Goal: Task Accomplishment & Management: Manage account settings

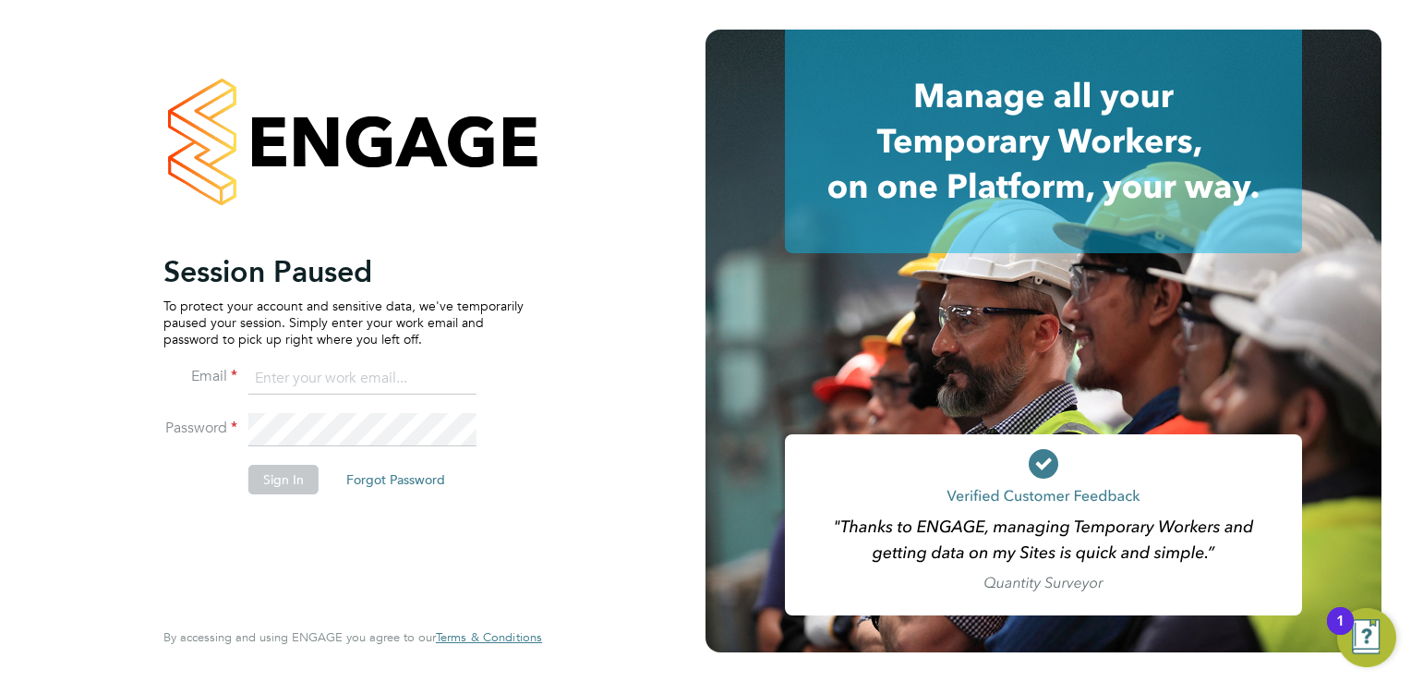
type input "[EMAIL_ADDRESS][PERSON_NAME][DOMAIN_NAME]"
click at [290, 480] on button "Sign In" at bounding box center [283, 480] width 70 height 30
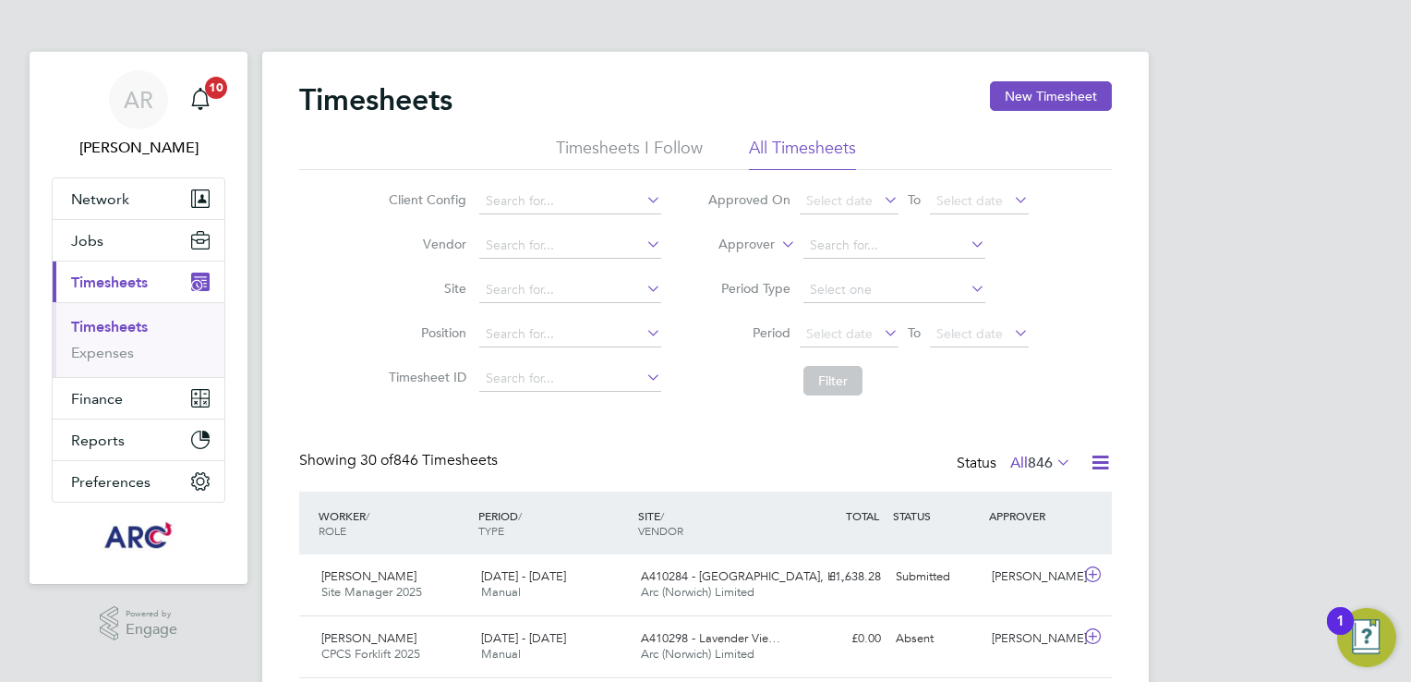
click at [91, 323] on link "Timesheets" at bounding box center [109, 327] width 77 height 18
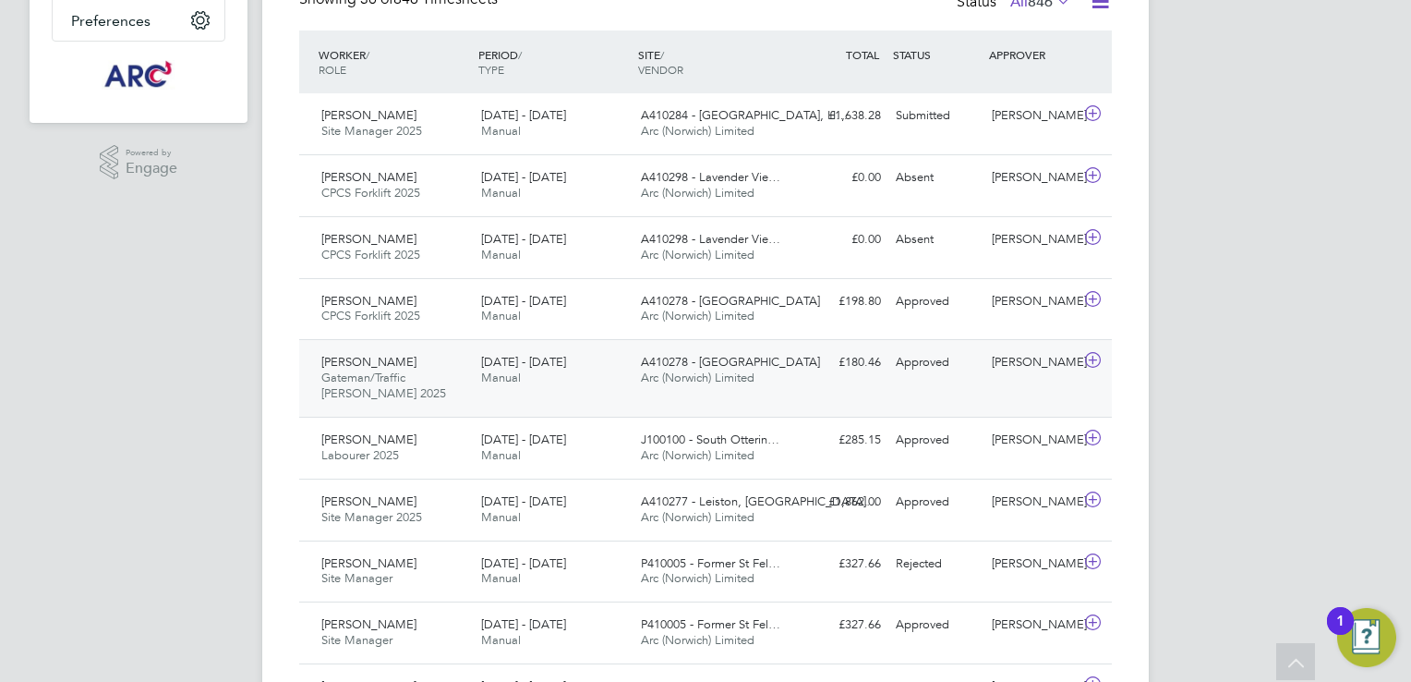
scroll to position [462, 0]
click at [455, 510] on div "John Wakefield Site Manager 2025 26 Jul - 1 Aug 2025" at bounding box center [394, 509] width 160 height 46
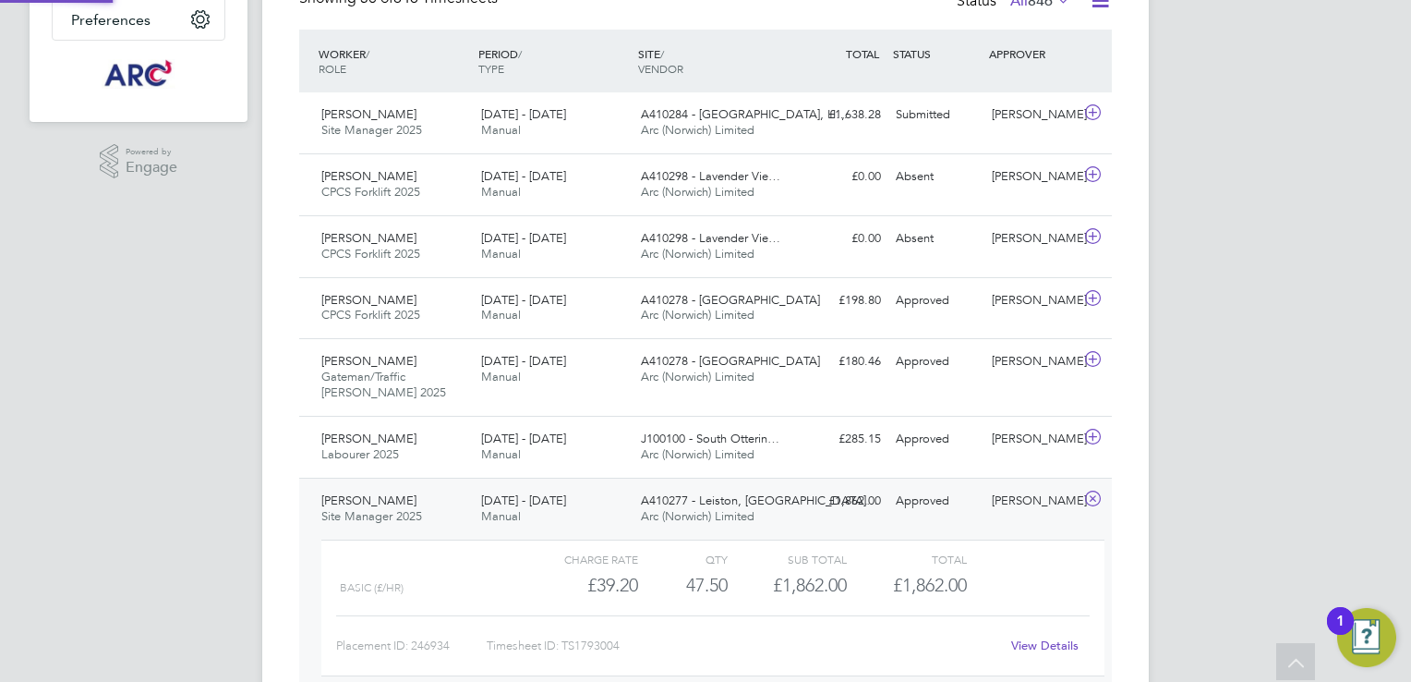
click at [455, 510] on div "John Wakefield Site Manager 2025 26 Jul - 1 Aug 2025" at bounding box center [394, 509] width 160 height 46
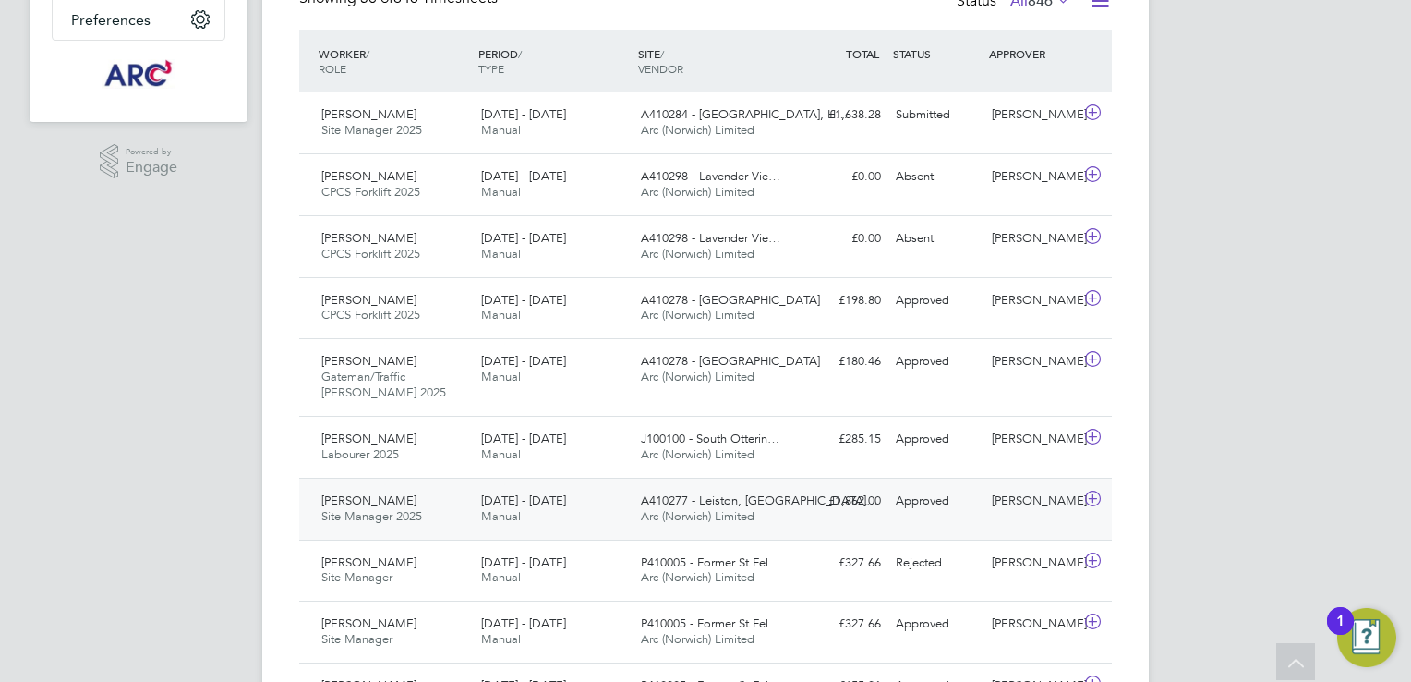
click at [629, 511] on div "26 Jul - 1 Aug 2025 Manual" at bounding box center [554, 509] width 160 height 46
click at [628, 510] on div "26 Jul - 1 Aug 2025 Manual" at bounding box center [554, 509] width 160 height 46
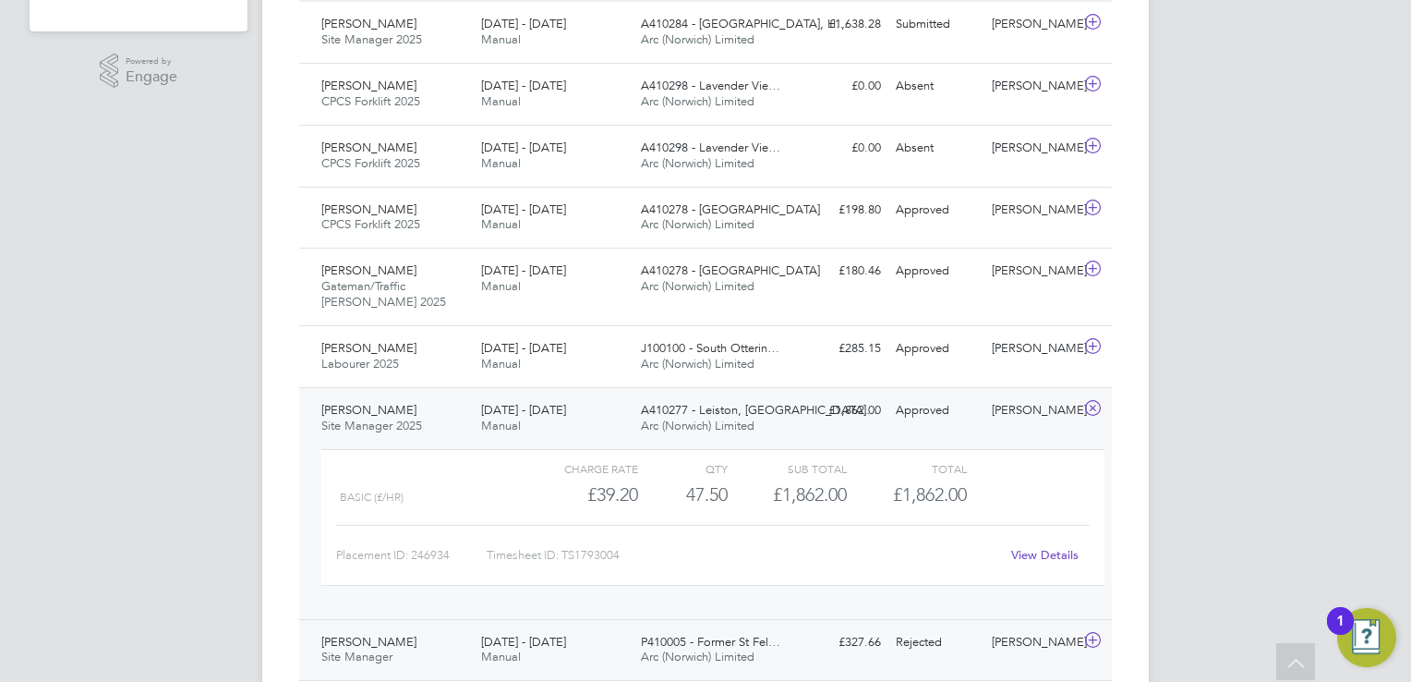
scroll to position [647, 0]
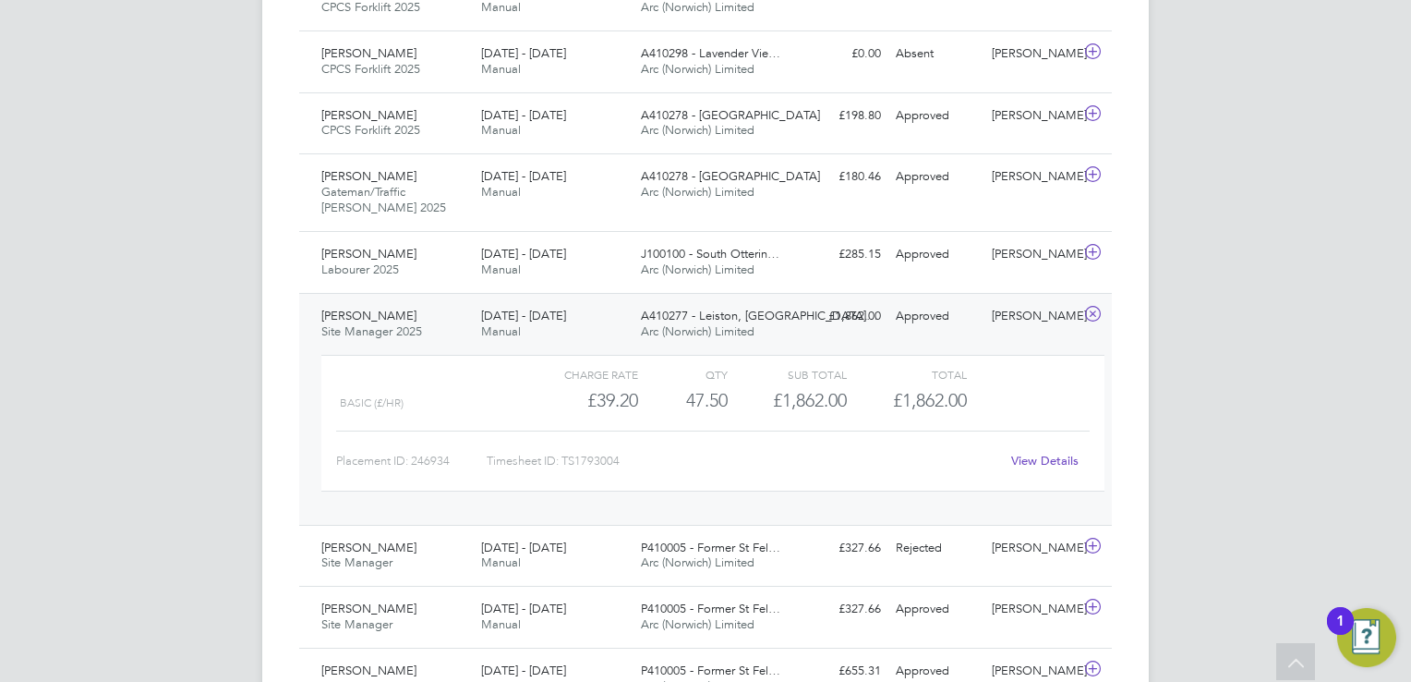
click at [1029, 455] on link "View Details" at bounding box center [1044, 461] width 67 height 16
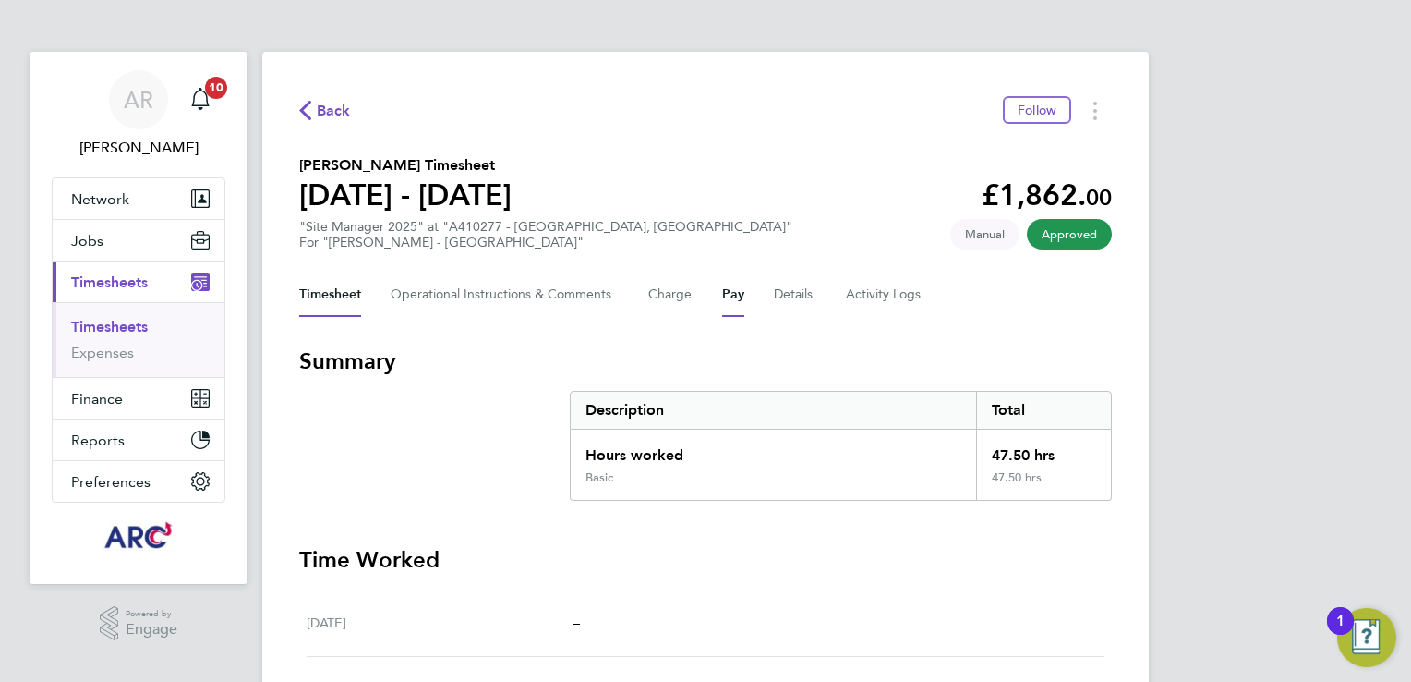
click at [724, 297] on button "Pay" at bounding box center [733, 294] width 22 height 44
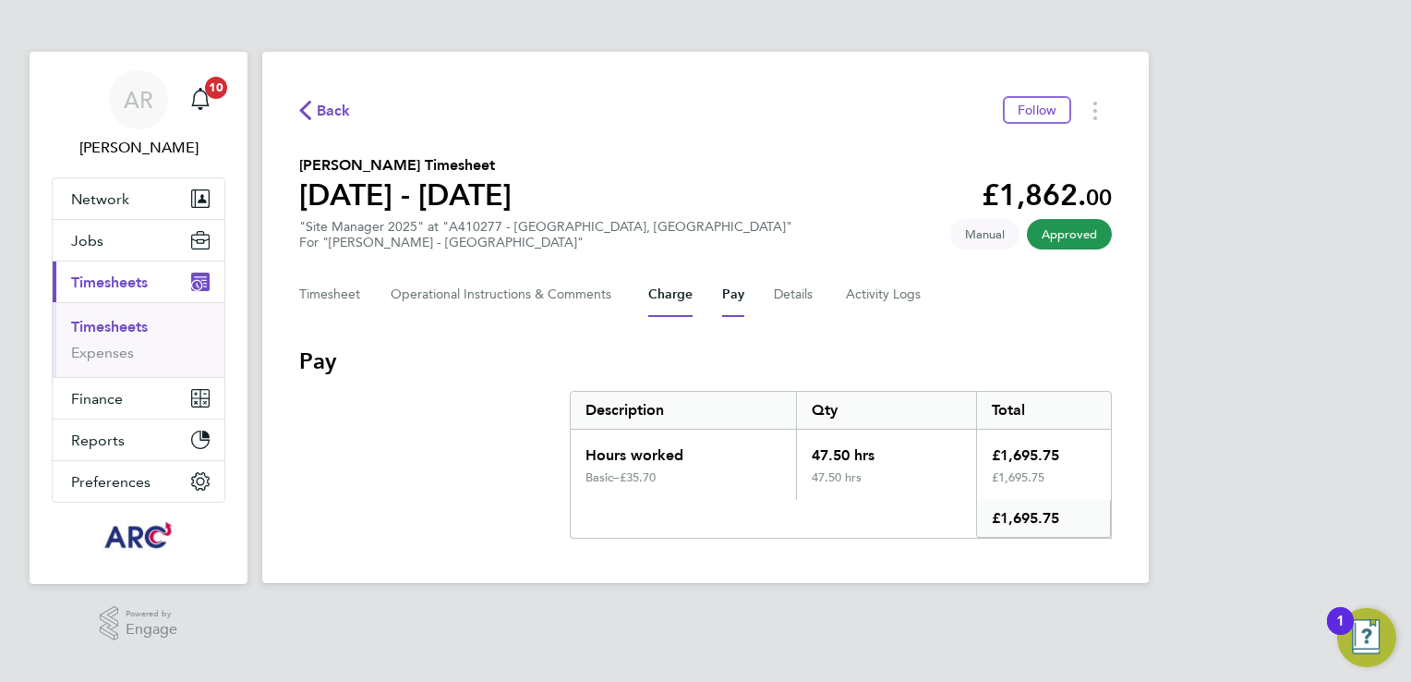
click at [670, 290] on button "Charge" at bounding box center [670, 294] width 44 height 44
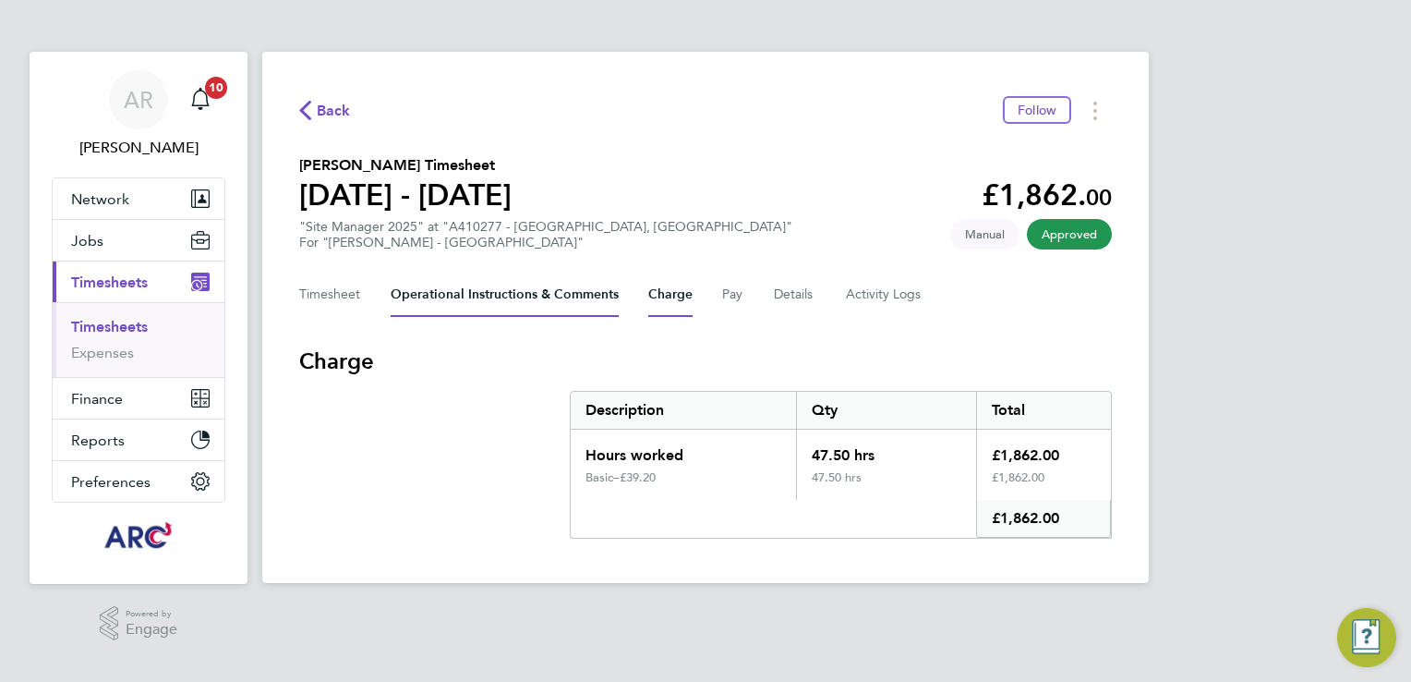
click at [510, 288] on Comments-tab "Operational Instructions & Comments" at bounding box center [505, 294] width 228 height 44
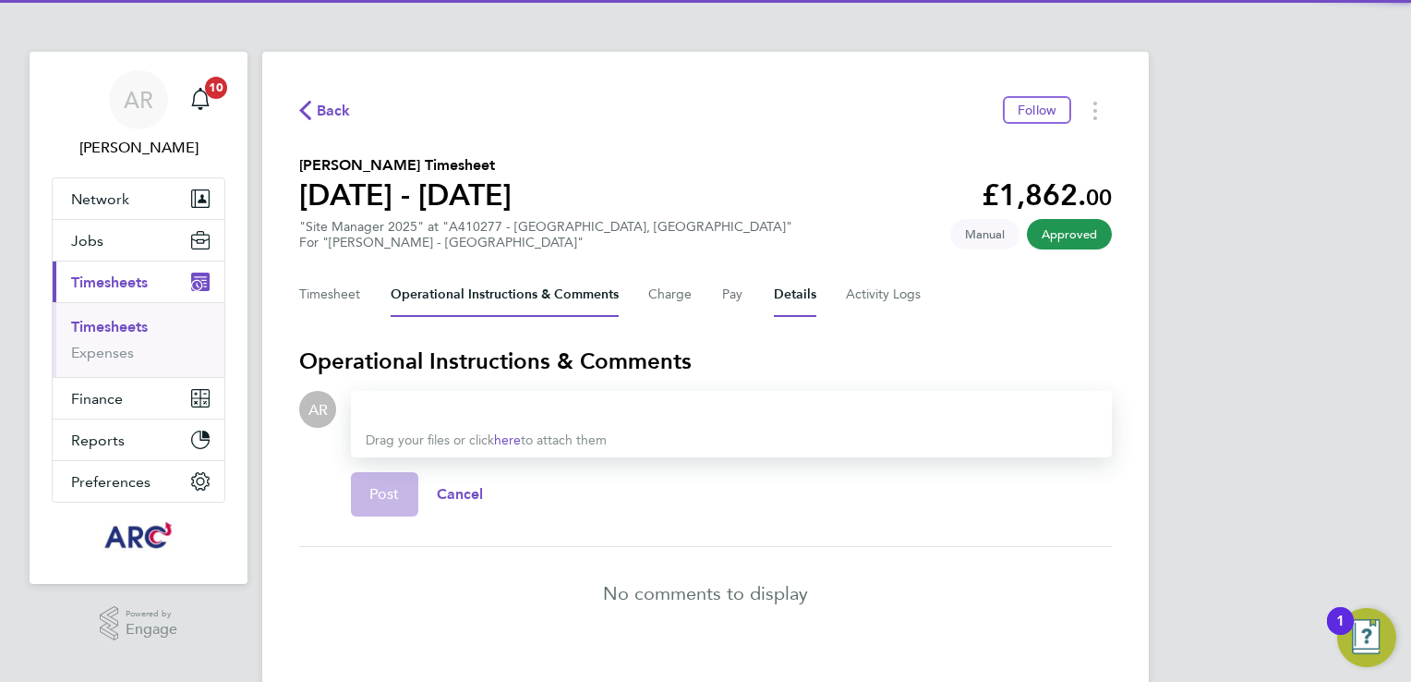
click at [802, 286] on button "Details" at bounding box center [795, 294] width 42 height 44
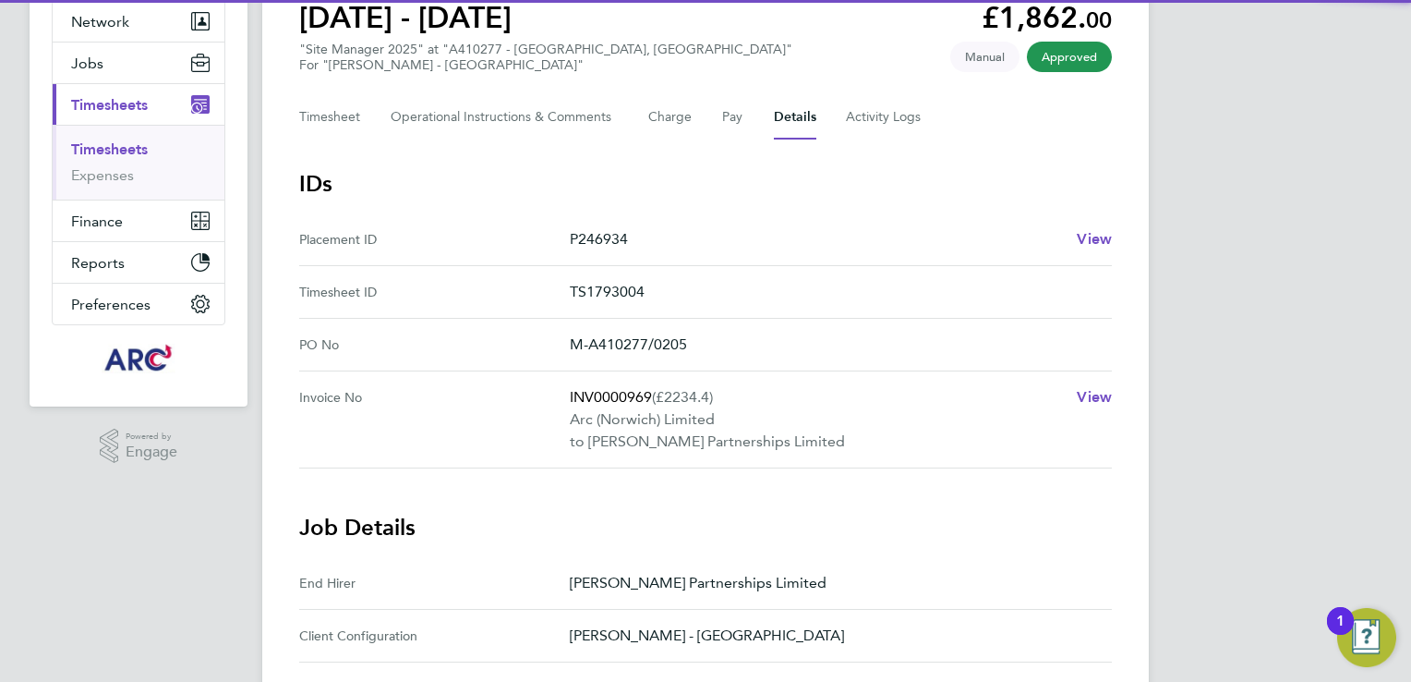
scroll to position [185, 0]
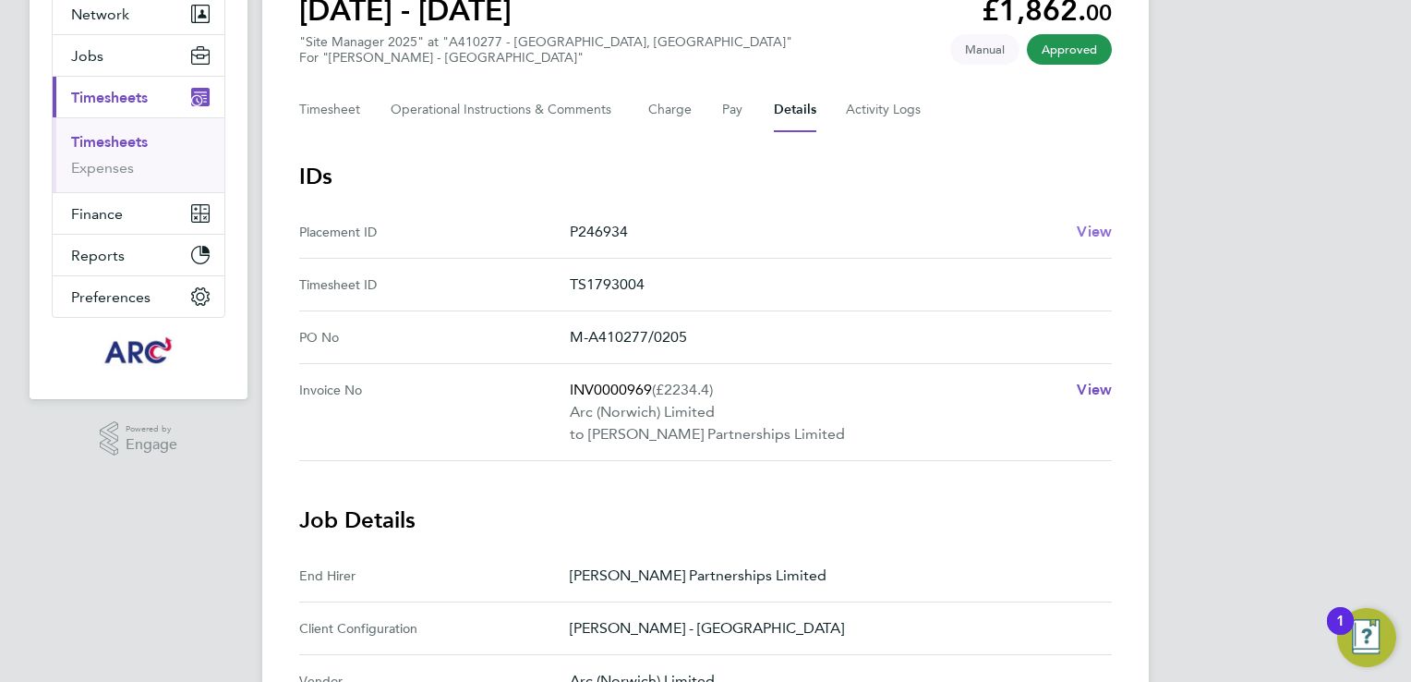
click at [1088, 229] on span "View" at bounding box center [1094, 232] width 35 height 18
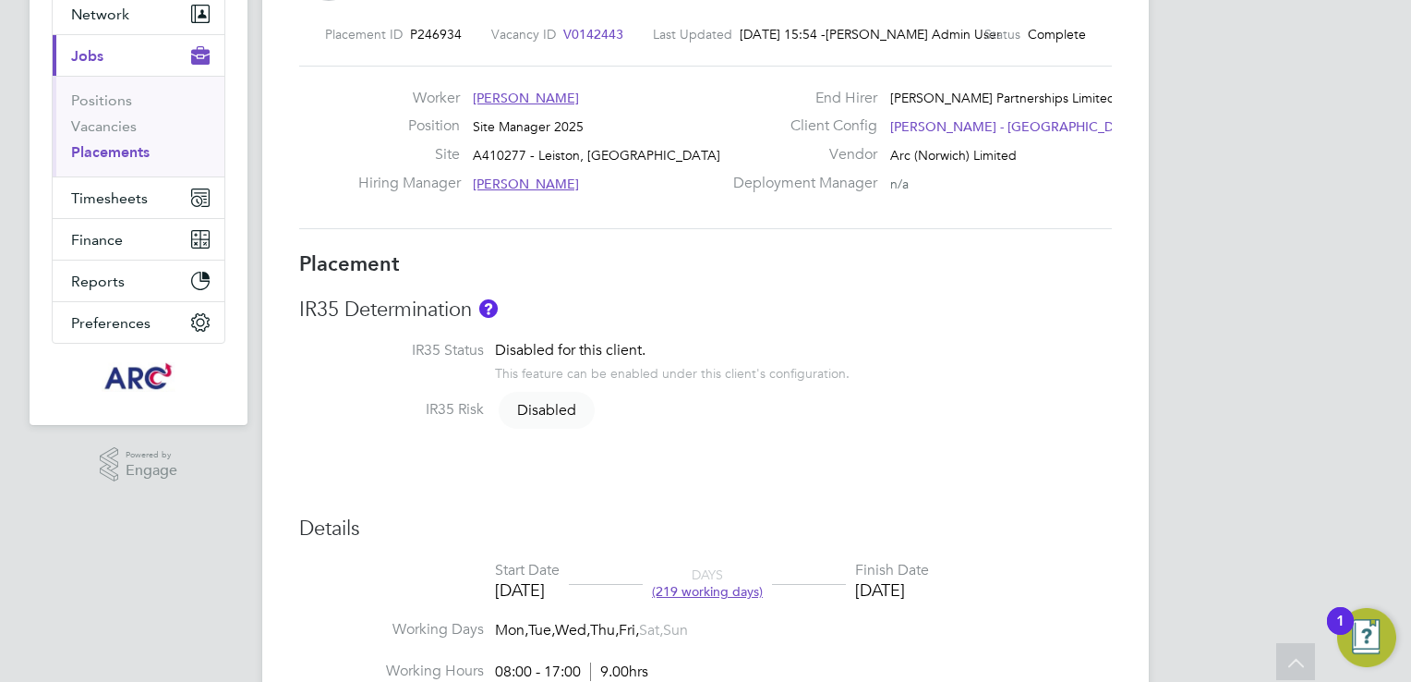
scroll to position [369, 0]
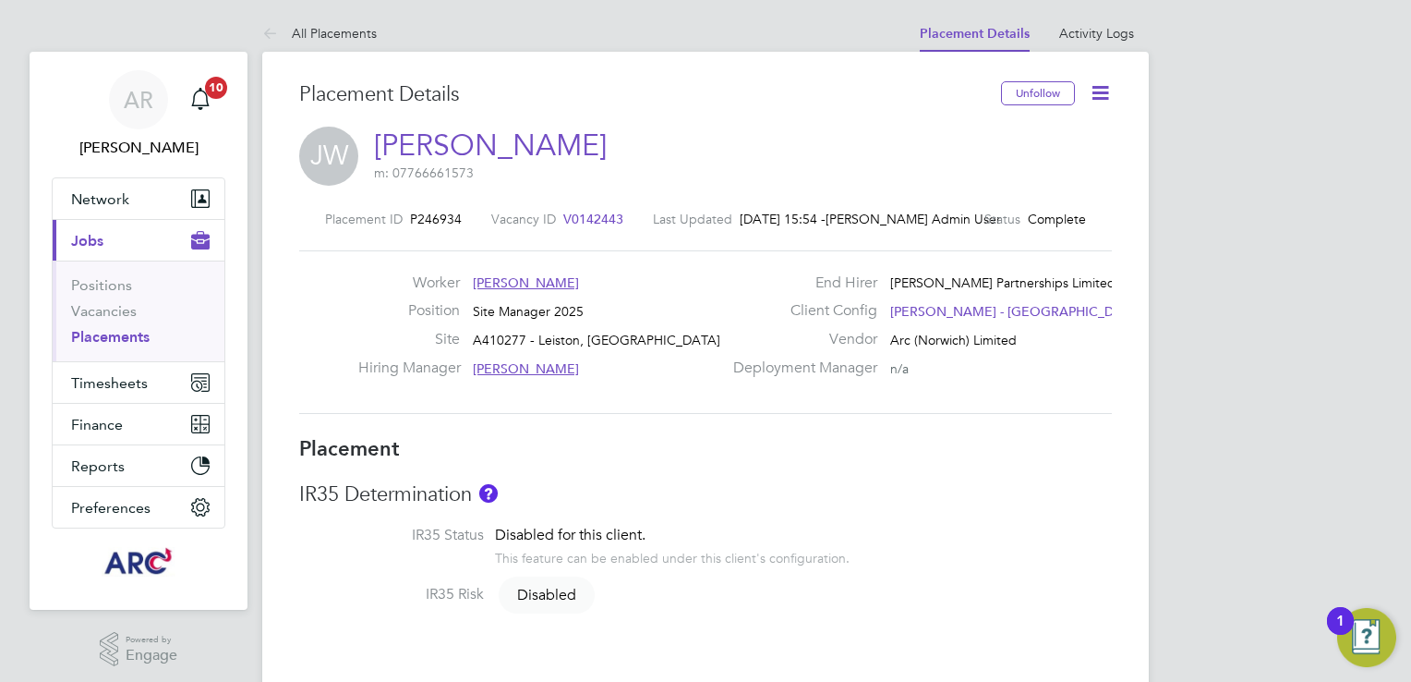
click at [1104, 91] on icon at bounding box center [1100, 92] width 23 height 23
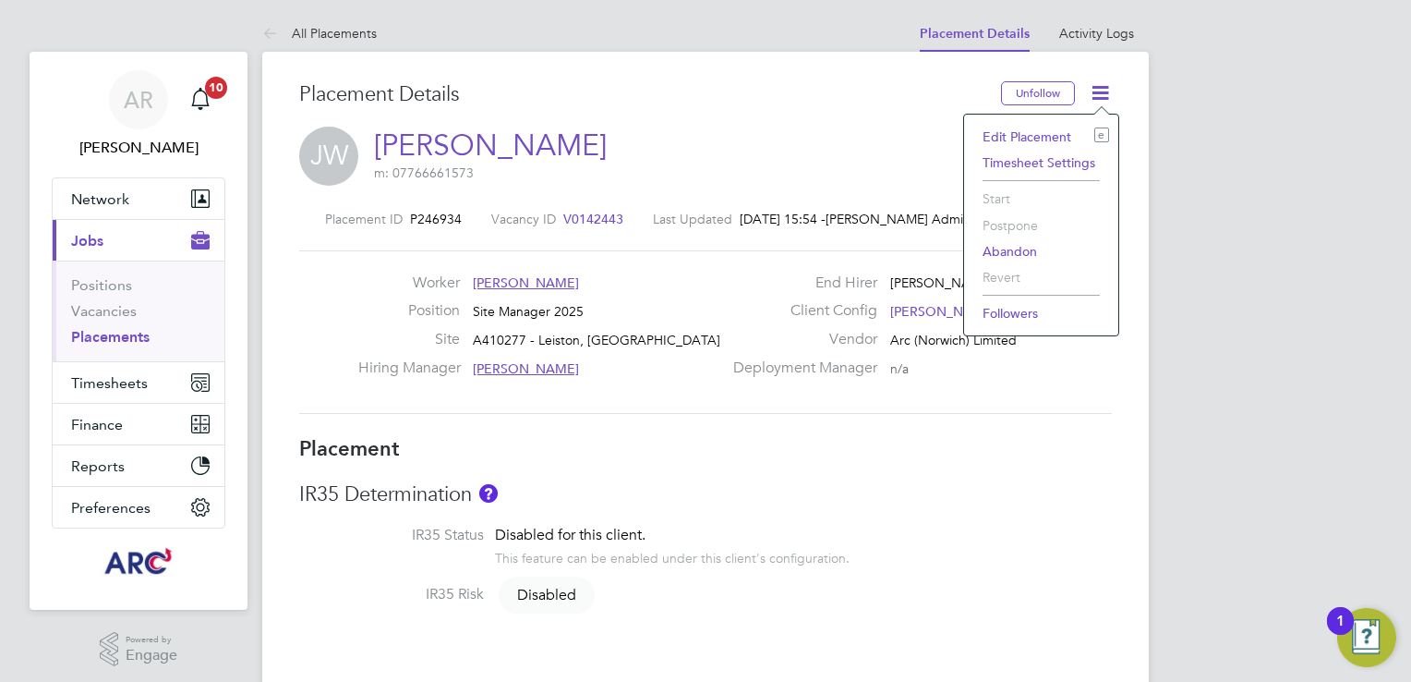
click at [1046, 138] on li "Edit Placement e" at bounding box center [1042, 137] width 136 height 26
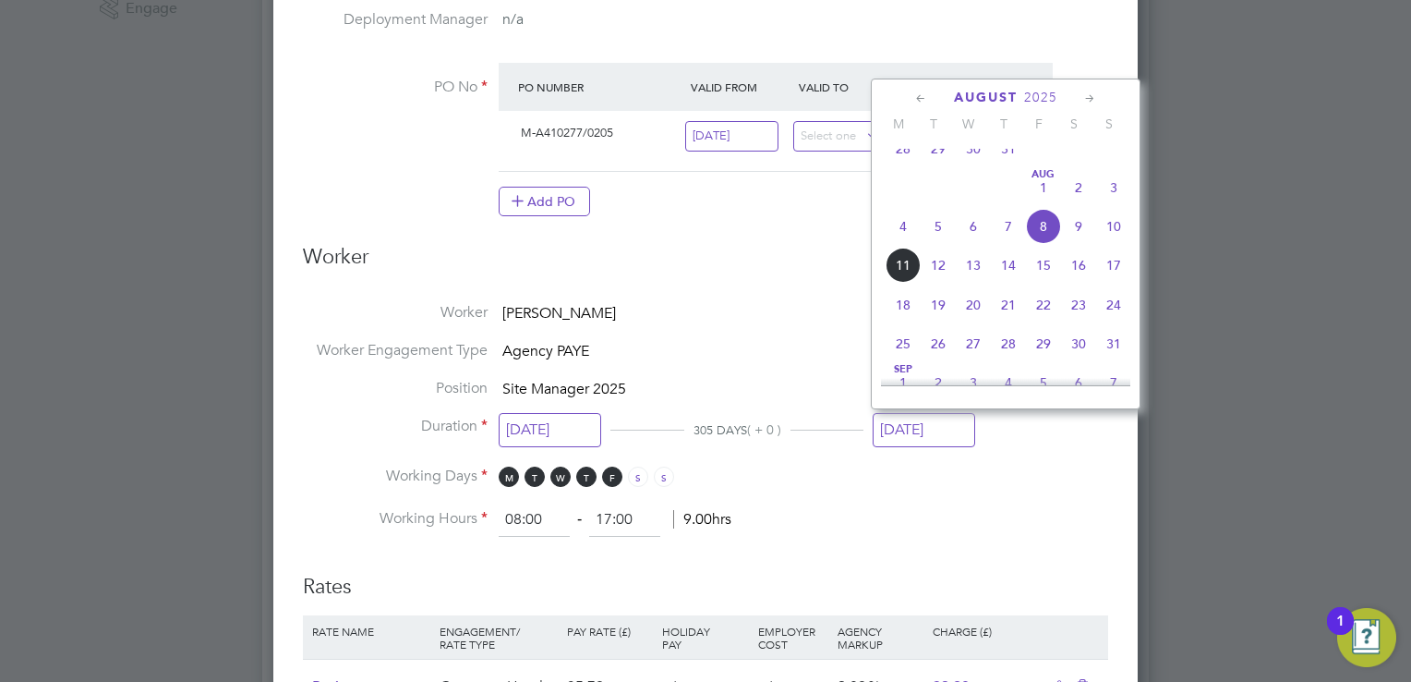
click at [919, 431] on input "08 Aug 2025" at bounding box center [924, 430] width 103 height 34
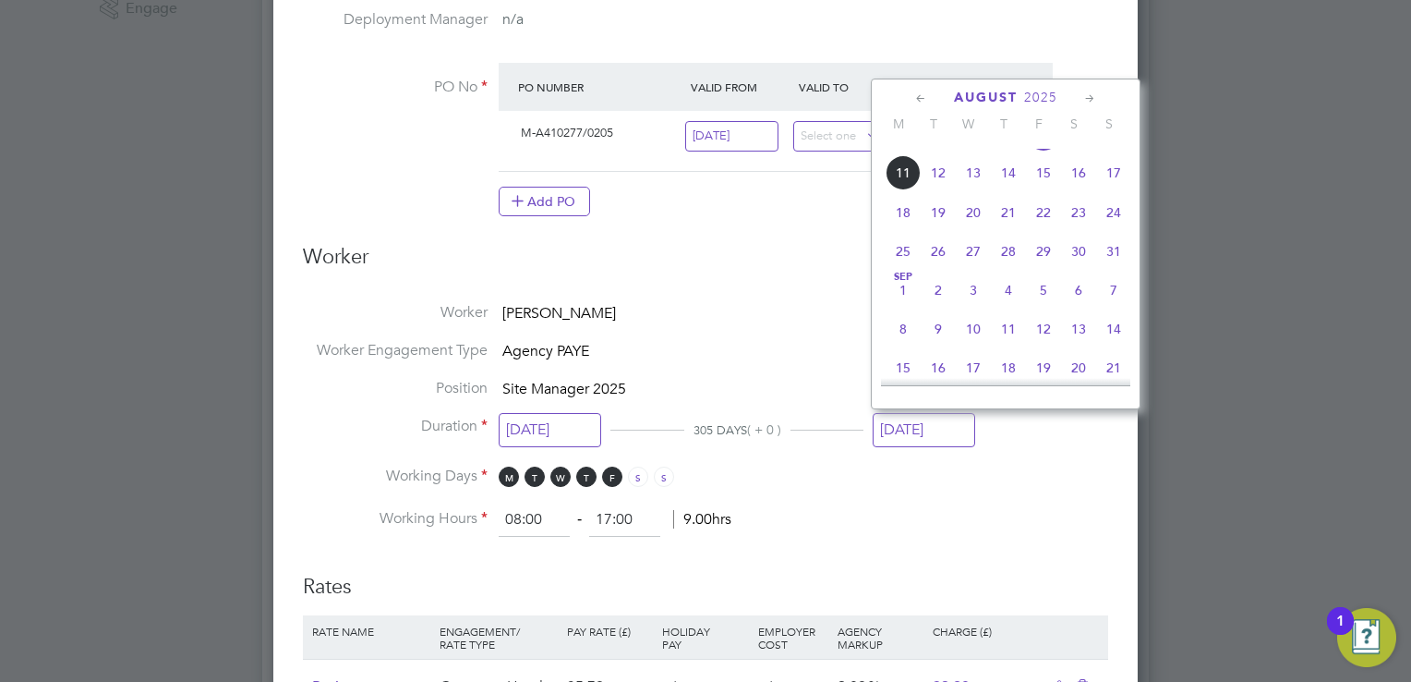
click at [1110, 269] on span "31" at bounding box center [1113, 251] width 35 height 35
type input "31 Aug 2025"
click at [1110, 269] on span "31" at bounding box center [1113, 251] width 35 height 35
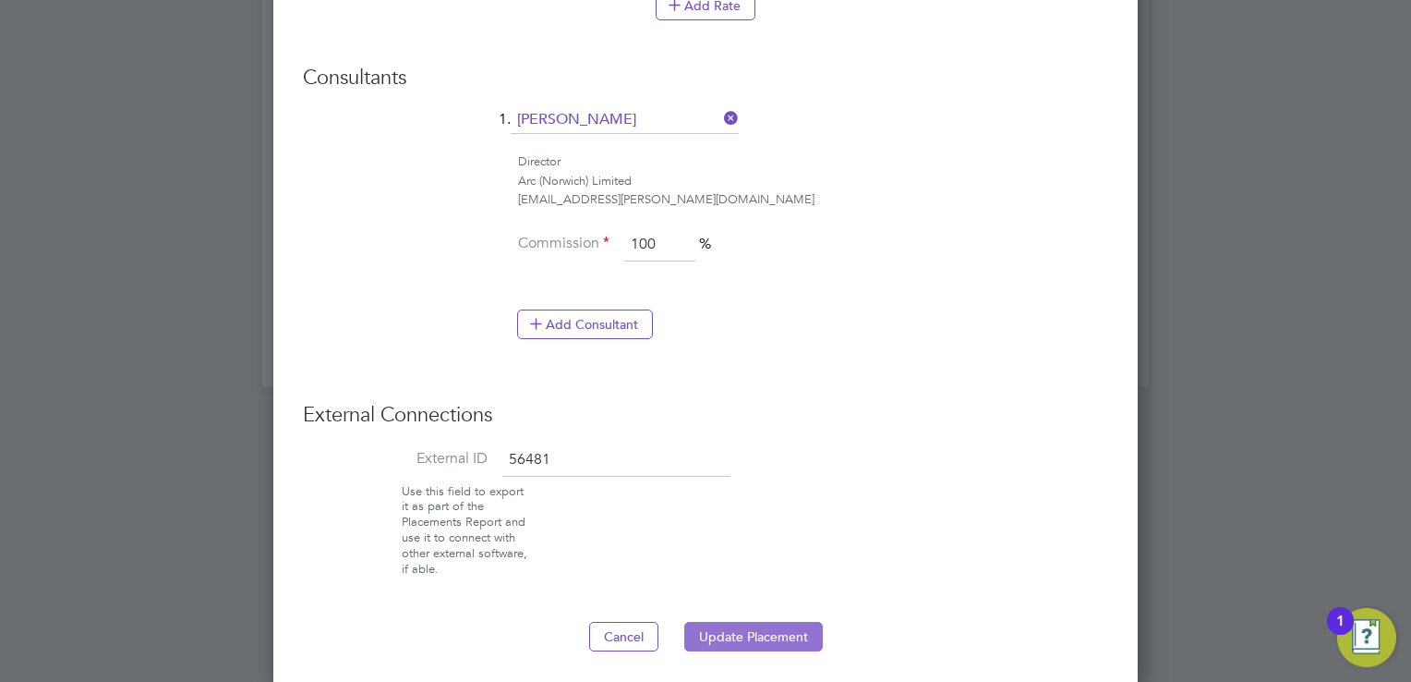
click at [734, 626] on button "Update Placement" at bounding box center [753, 637] width 139 height 30
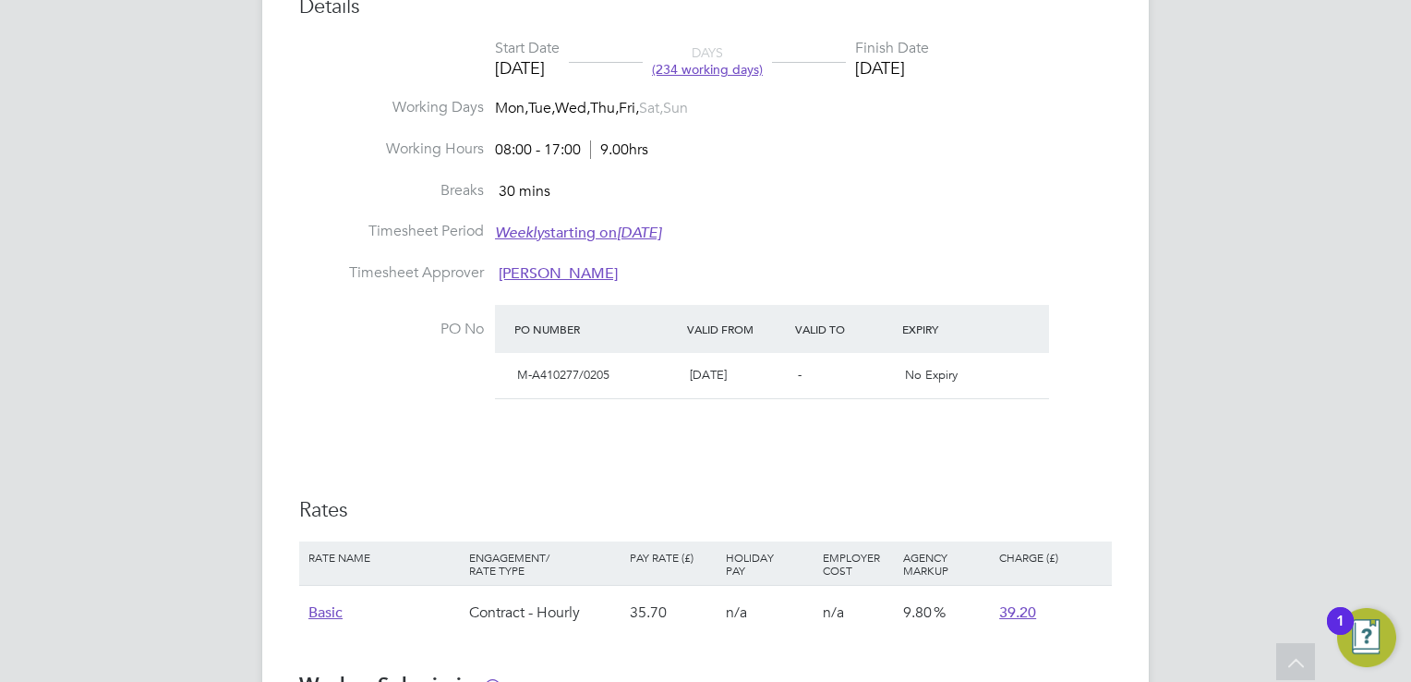
scroll to position [739, 0]
